Goal: Find specific page/section: Find specific page/section

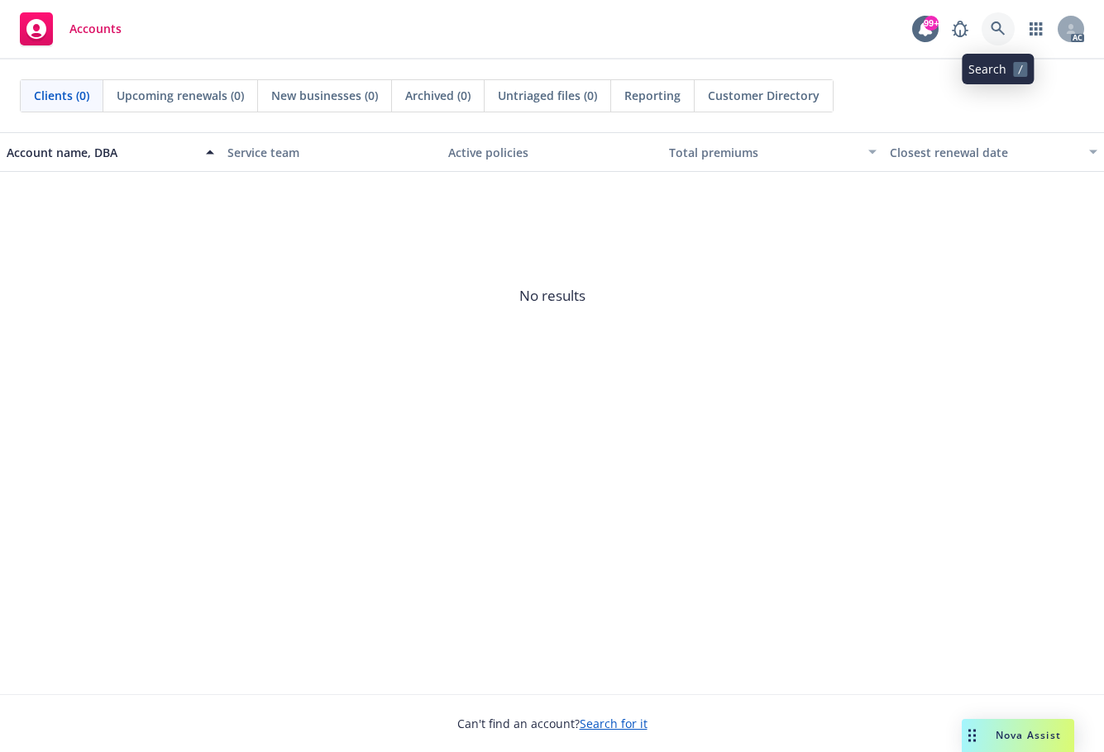
click at [993, 24] on icon at bounding box center [997, 28] width 14 height 14
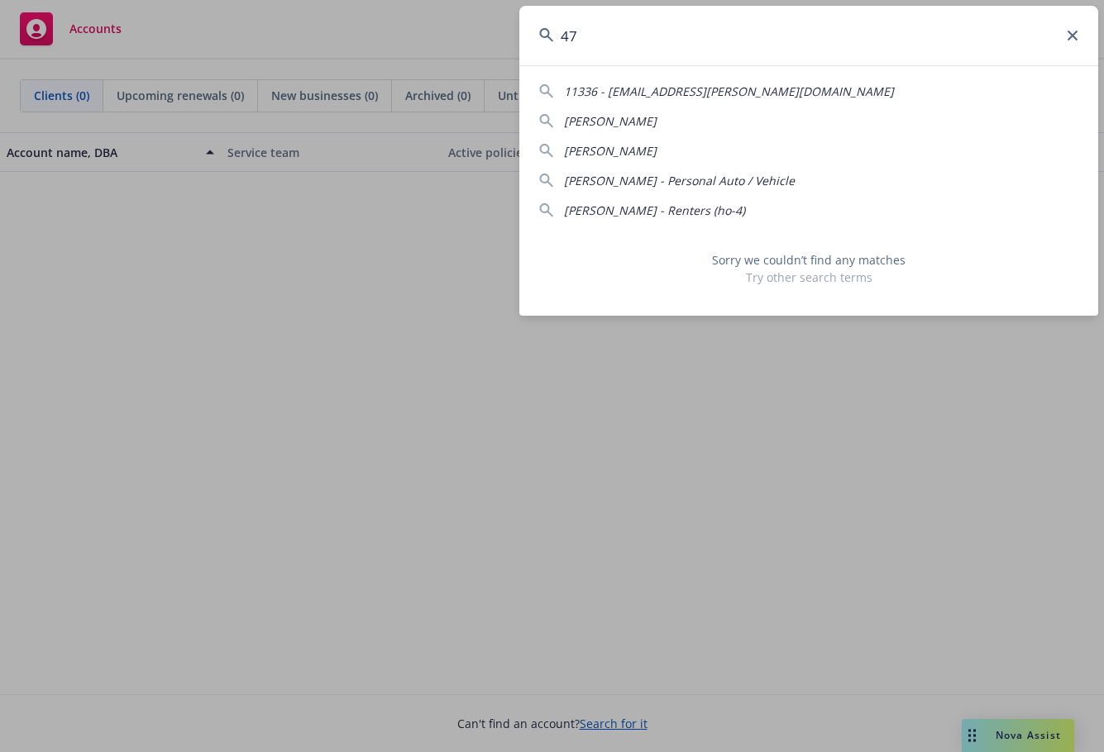
type input "4"
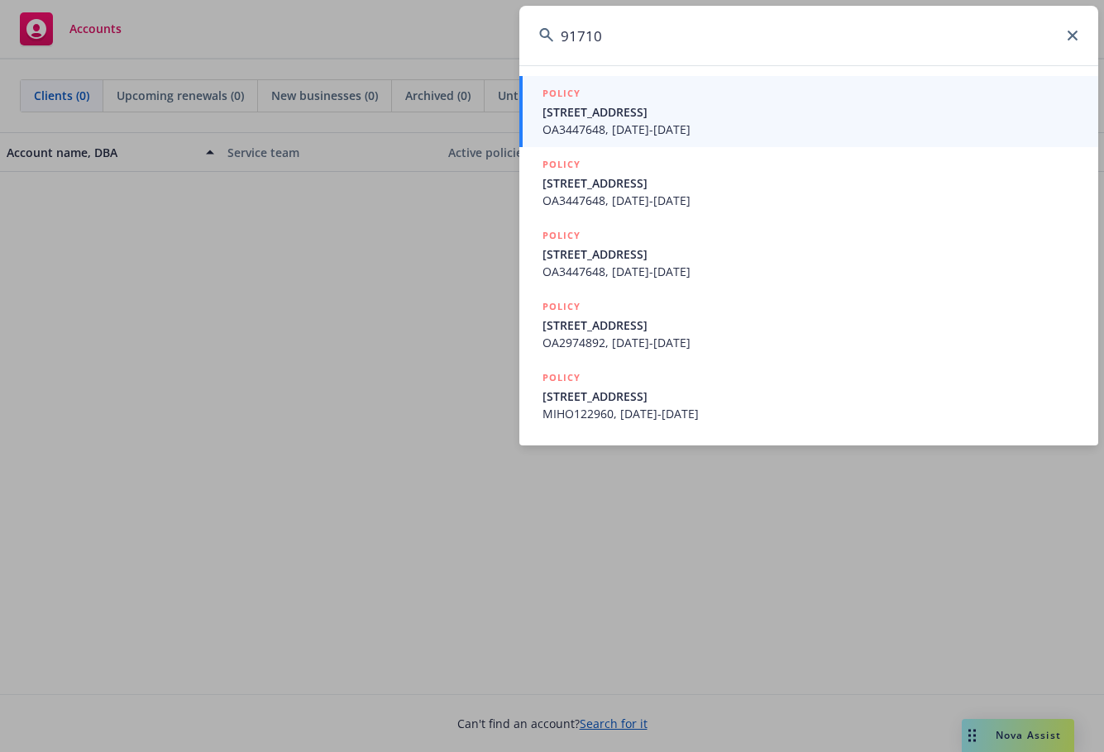
type input "91710"
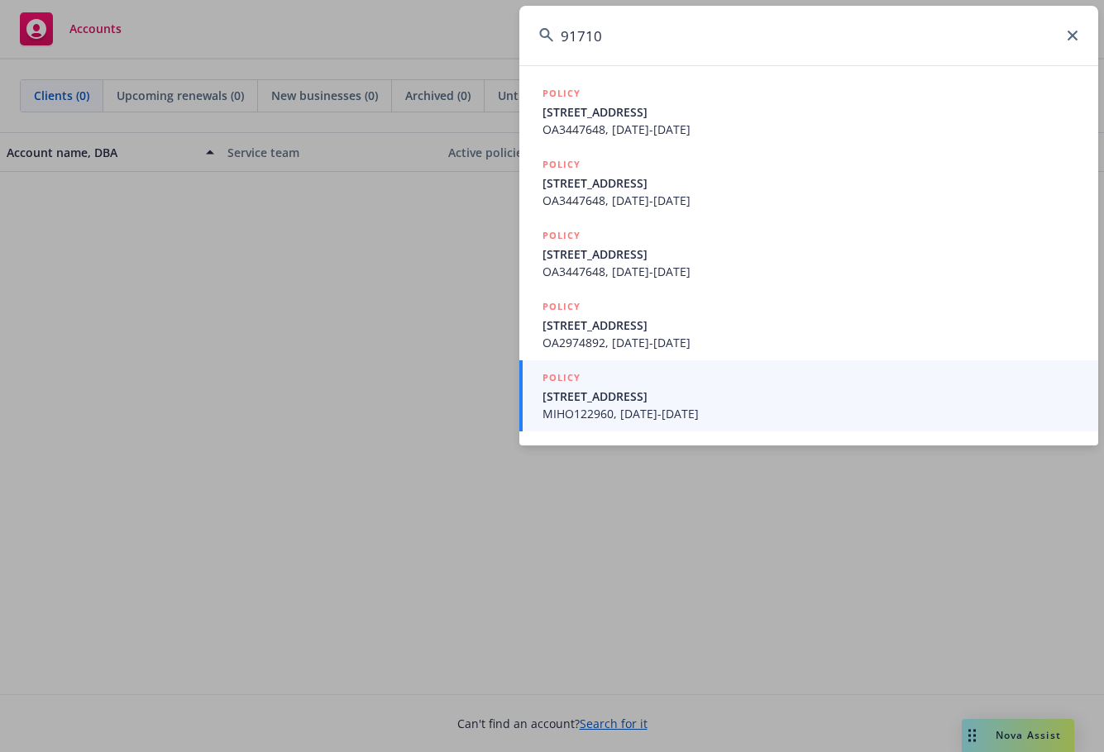
drag, startPoint x: 632, startPoint y: 41, endPoint x: 516, endPoint y: 38, distance: 115.8
click at [516, 38] on div "91710 POLICY [STREET_ADDRESS] OA3447648, [DATE]-[DATE] POLICY 13663 Geranium [G…" at bounding box center [552, 376] width 1104 height 752
